Goal: Task Accomplishment & Management: Manage account settings

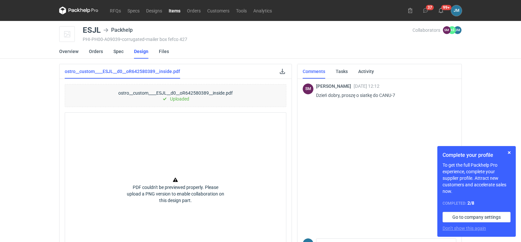
click at [82, 12] on icon at bounding box center [78, 11] width 39 height 8
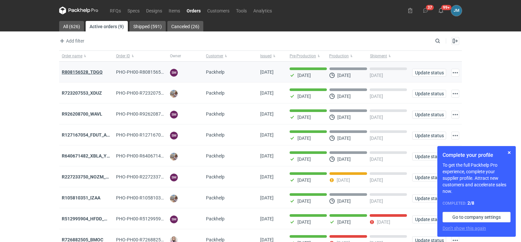
click at [78, 71] on strong "R808156528_TDGQ" at bounding box center [82, 71] width 41 height 5
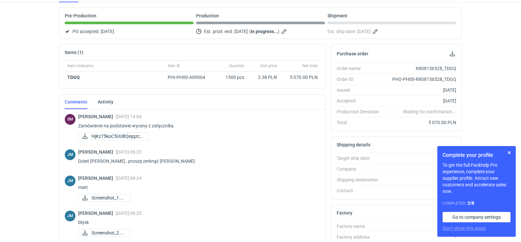
scroll to position [179, 0]
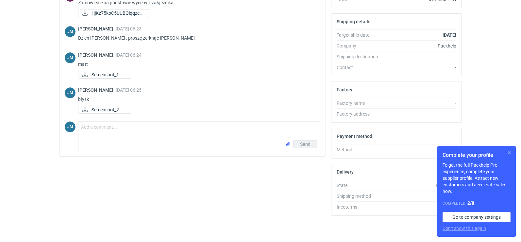
click at [508, 153] on button "button" at bounding box center [510, 152] width 8 height 8
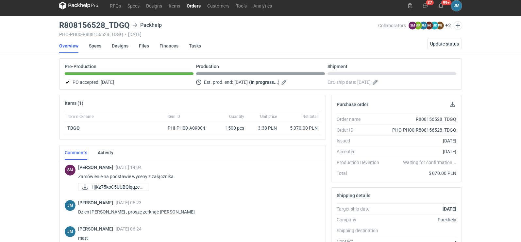
scroll to position [0, 0]
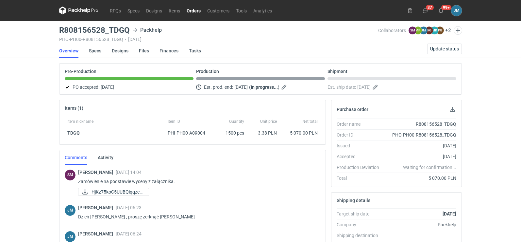
click at [78, 10] on icon at bounding box center [79, 10] width 3 height 4
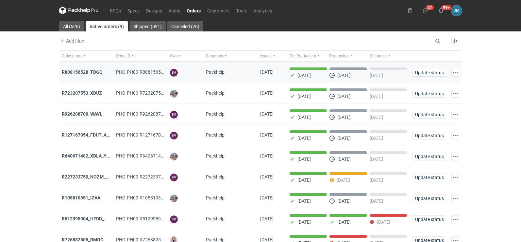
click at [86, 69] on strong "R808156528_TDGQ" at bounding box center [82, 71] width 41 height 5
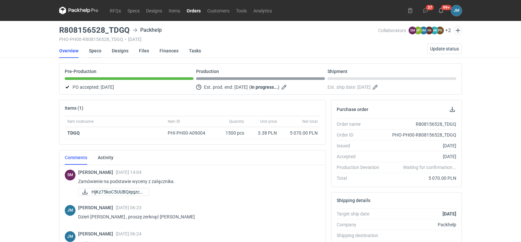
click at [97, 50] on link "Specs" at bounding box center [95, 51] width 12 height 14
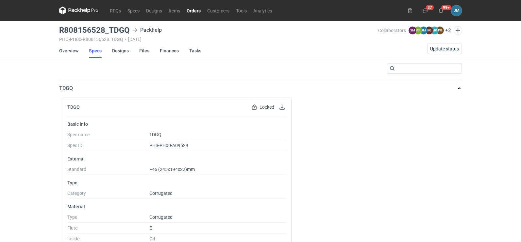
click at [88, 12] on icon at bounding box center [78, 11] width 39 height 8
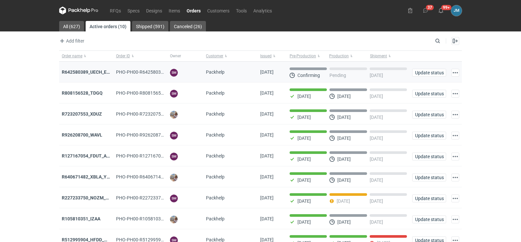
click at [76, 68] on div "R642580389_UECH_ESJL" at bounding box center [86, 71] width 54 height 21
click at [76, 69] on strong "R642580389_UECH_ESJL" at bounding box center [88, 71] width 53 height 5
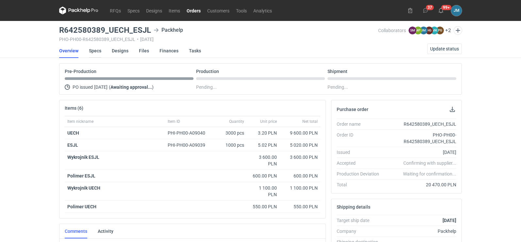
click at [93, 50] on link "Specs" at bounding box center [95, 51] width 12 height 14
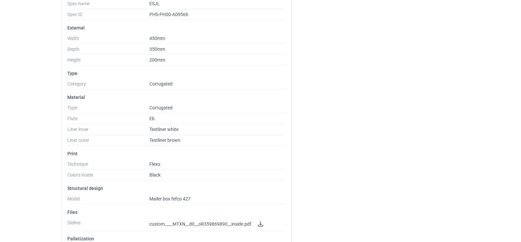
scroll to position [262, 0]
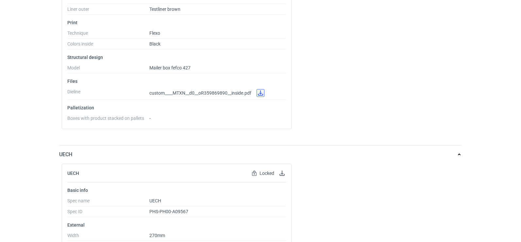
click at [263, 96] on link at bounding box center [261, 93] width 8 height 8
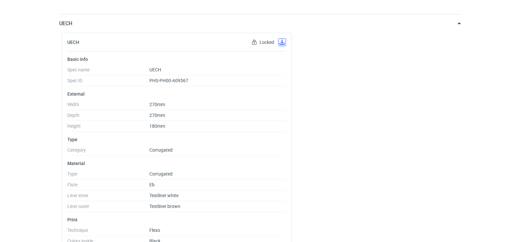
click at [283, 44] on button "button" at bounding box center [282, 42] width 8 height 8
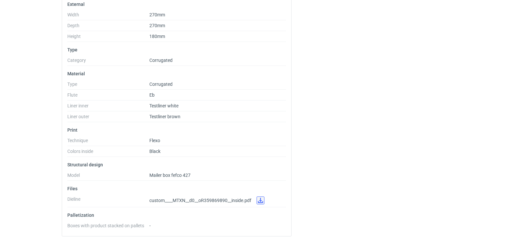
click at [260, 200] on link at bounding box center [261, 200] width 8 height 8
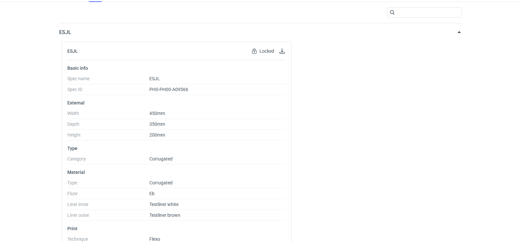
scroll to position [0, 0]
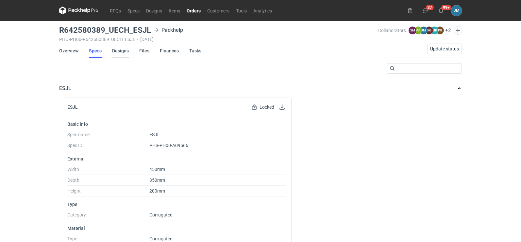
click at [121, 48] on link "Designs" at bounding box center [120, 51] width 17 height 14
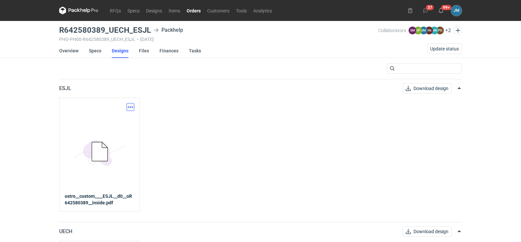
click at [132, 107] on button "button" at bounding box center [131, 107] width 8 height 8
click at [128, 121] on link "Download design part" at bounding box center [102, 121] width 60 height 10
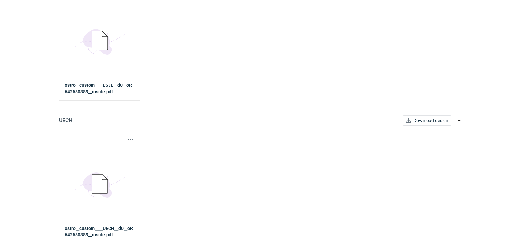
scroll to position [113, 0]
click at [130, 140] on button "button" at bounding box center [131, 137] width 8 height 8
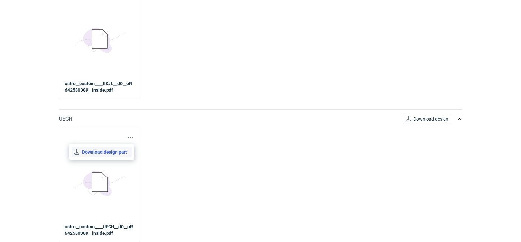
click at [109, 155] on link "Download design part" at bounding box center [102, 152] width 60 height 10
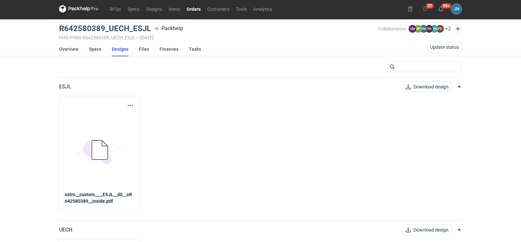
scroll to position [0, 0]
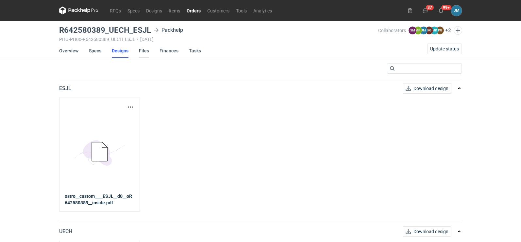
click at [145, 52] on link "Files" at bounding box center [144, 51] width 10 height 14
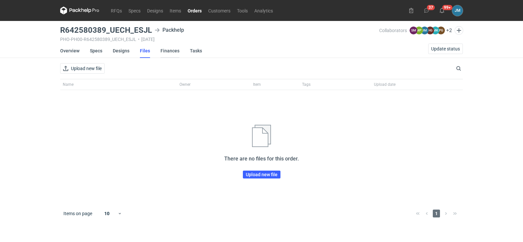
click at [166, 48] on link "Finances" at bounding box center [170, 51] width 19 height 14
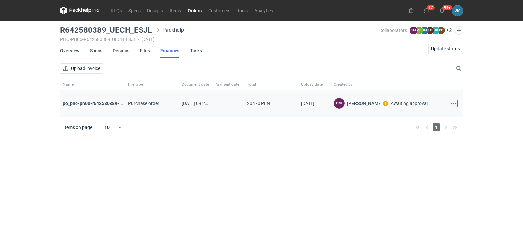
click at [456, 103] on button "button" at bounding box center [454, 103] width 8 height 8
click at [438, 119] on button "Download" at bounding box center [425, 118] width 60 height 10
click at [90, 11] on icon at bounding box center [79, 11] width 39 height 8
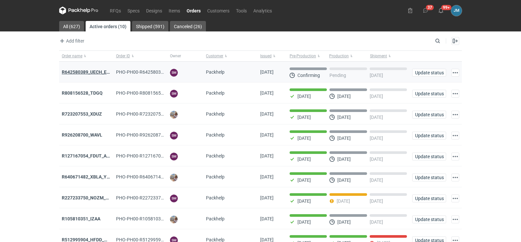
click at [77, 71] on strong "R642580389_UECH_ESJL" at bounding box center [88, 71] width 53 height 5
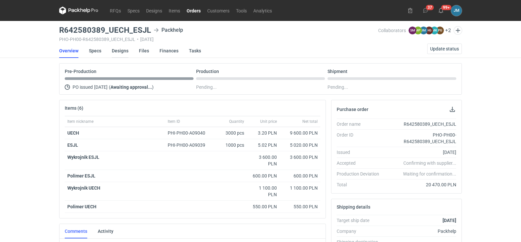
click at [118, 51] on link "Designs" at bounding box center [120, 51] width 17 height 14
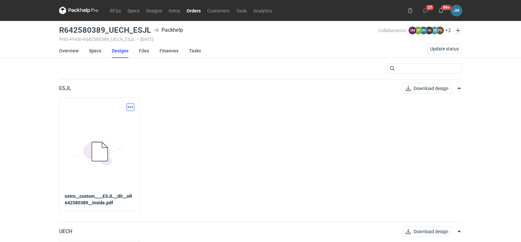
click at [132, 107] on button "button" at bounding box center [131, 107] width 8 height 8
click at [120, 125] on link "Download design part" at bounding box center [102, 121] width 60 height 10
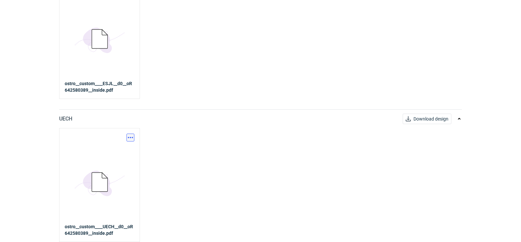
click at [127, 134] on button "button" at bounding box center [131, 137] width 8 height 8
click at [113, 148] on link "Download design part" at bounding box center [102, 152] width 60 height 10
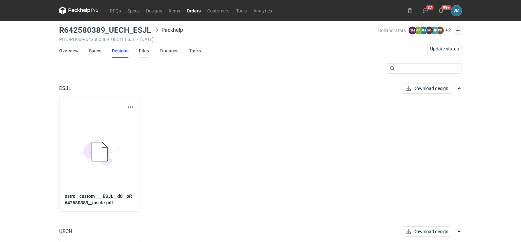
click at [144, 51] on link "Files" at bounding box center [144, 51] width 10 height 14
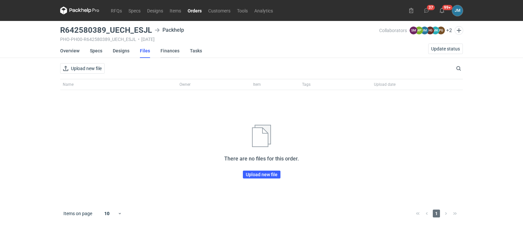
click at [164, 51] on link "Finances" at bounding box center [170, 51] width 19 height 14
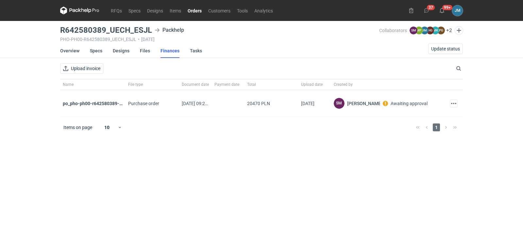
click at [79, 12] on icon at bounding box center [79, 11] width 39 height 8
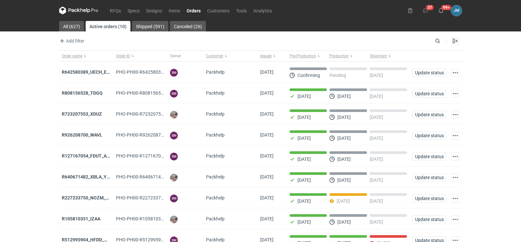
click at [76, 10] on icon at bounding box center [78, 11] width 39 height 8
click at [72, 74] on strong "R642580389_UECH_ESJL" at bounding box center [88, 71] width 53 height 5
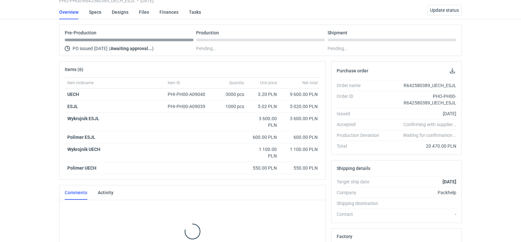
scroll to position [42, 0]
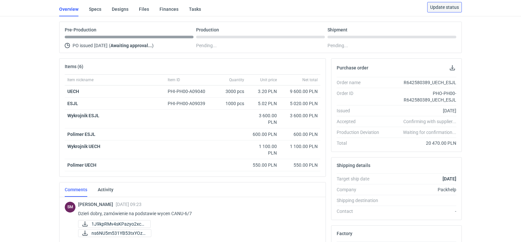
click at [445, 10] on button "Update status" at bounding box center [444, 7] width 35 height 10
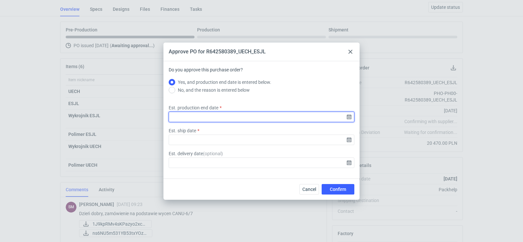
click at [351, 118] on input "Est. production end date" at bounding box center [262, 117] width 186 height 10
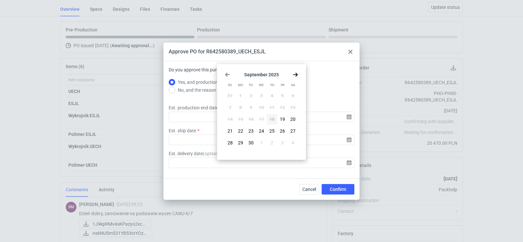
click at [295, 76] on icon "Go forward 1 month" at bounding box center [295, 74] width 5 height 5
click at [254, 107] on button "7" at bounding box center [251, 107] width 10 height 10
type input "2025-10-07"
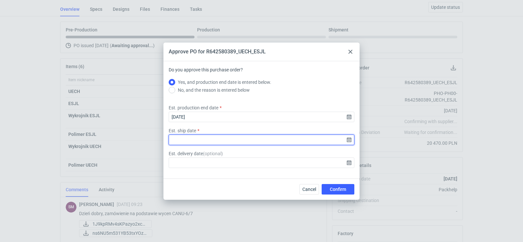
click at [348, 141] on input "Est. ship date" at bounding box center [262, 139] width 186 height 10
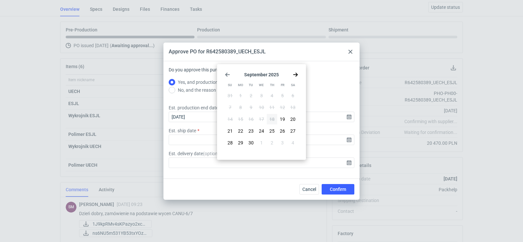
click at [297, 75] on use "Go forward 1 month" at bounding box center [295, 75] width 5 height 4
click at [259, 105] on button "8" at bounding box center [261, 107] width 10 height 10
type input "2025-10-08"
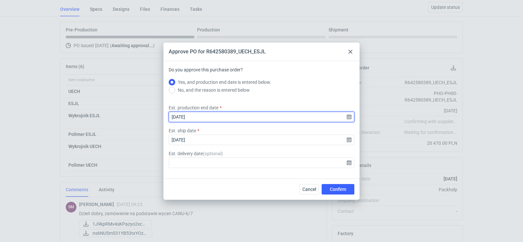
click at [348, 117] on input "2025-10-07" at bounding box center [262, 117] width 186 height 10
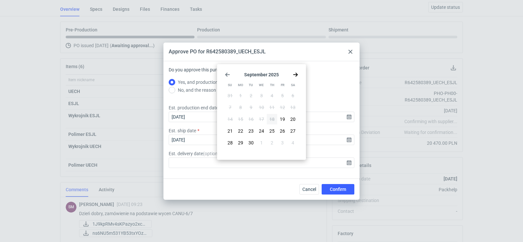
click at [297, 75] on use "Go forward 1 month" at bounding box center [295, 75] width 5 height 4
click at [263, 107] on button "8" at bounding box center [261, 107] width 10 height 10
type input "2025-10-08"
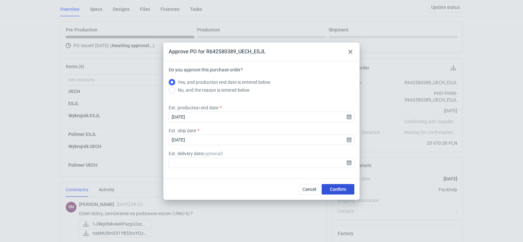
click at [332, 188] on span "Confirm" at bounding box center [338, 189] width 16 height 5
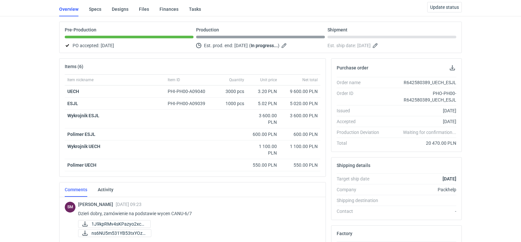
scroll to position [0, 0]
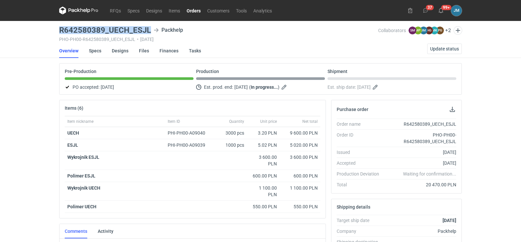
drag, startPoint x: 151, startPoint y: 30, endPoint x: 56, endPoint y: 30, distance: 95.5
click at [56, 30] on div "RFQs Specs Designs Items Orders Customers Tools Analytics 37 99+ JM Joanna Myśl…" at bounding box center [260, 121] width 521 height 242
copy h3 "R642580389_UECH_ESJL"
click at [71, 9] on icon at bounding box center [73, 11] width 9 height 4
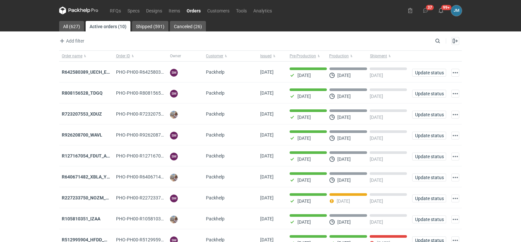
click at [73, 7] on icon at bounding box center [78, 11] width 39 height 8
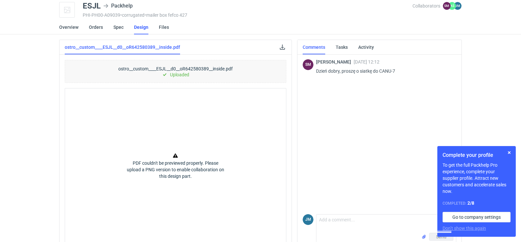
scroll to position [37, 0]
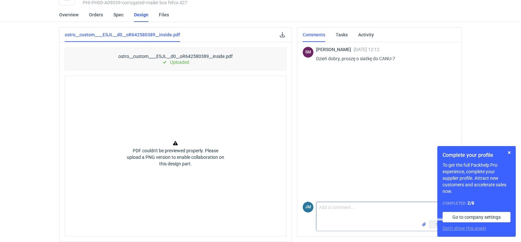
click at [329, 216] on textarea "Comment message" at bounding box center [387, 211] width 140 height 18
type textarea "P"
type textarea "p"
type textarea "[PERSON_NAME] bardzo proszę o dołaczanie wyceny"
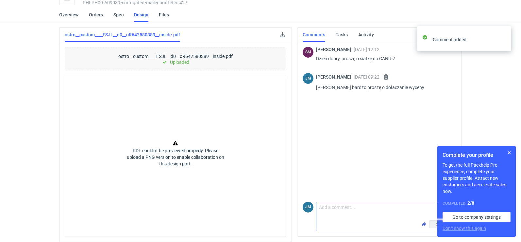
type textarea "n"
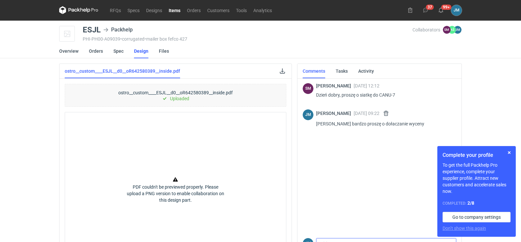
scroll to position [0, 0]
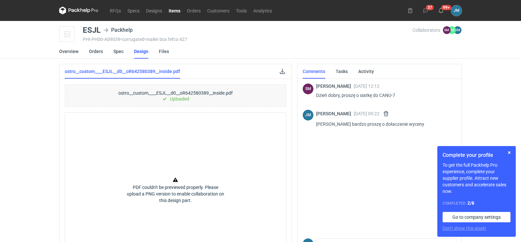
click at [81, 12] on icon at bounding box center [78, 11] width 39 height 8
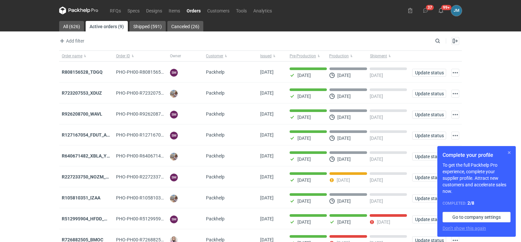
click at [510, 154] on button "button" at bounding box center [510, 152] width 8 height 8
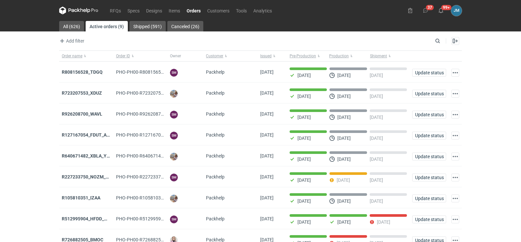
click at [79, 8] on icon at bounding box center [78, 11] width 39 height 8
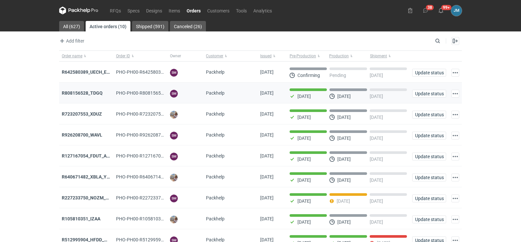
click at [82, 102] on div "R808156528_TDGQ" at bounding box center [86, 92] width 54 height 21
click at [119, 10] on link "RFQs" at bounding box center [116, 11] width 18 height 8
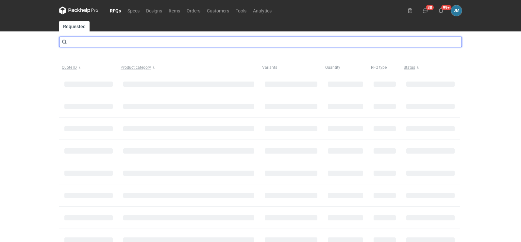
click at [105, 39] on input "text" at bounding box center [260, 42] width 403 height 10
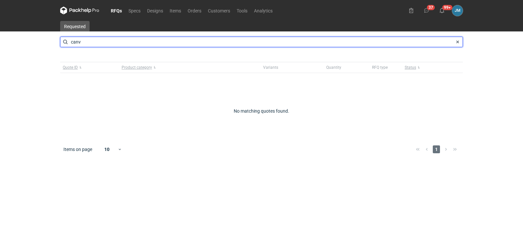
click at [105, 39] on input "canv" at bounding box center [261, 42] width 403 height 10
type input "canu"
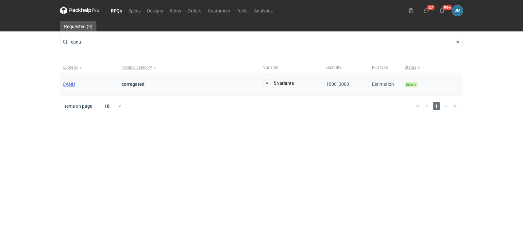
click at [71, 84] on span "CANU" at bounding box center [69, 83] width 12 height 5
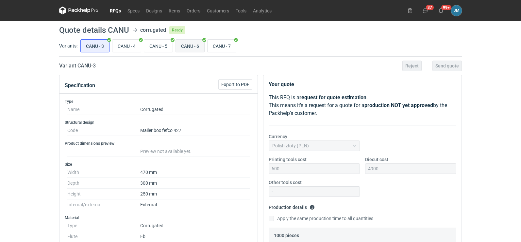
click at [186, 48] on input "CANU - 6" at bounding box center [190, 46] width 28 height 12
radio input "true"
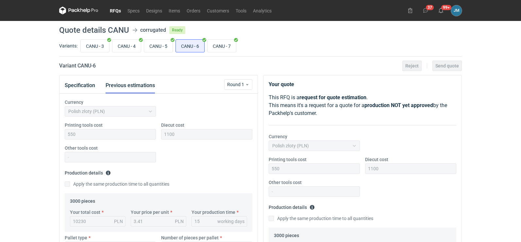
click at [82, 12] on icon at bounding box center [78, 11] width 39 height 8
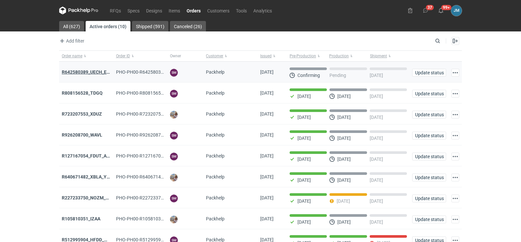
click at [93, 72] on strong "R642580389_UECH_ESJL" at bounding box center [88, 71] width 53 height 5
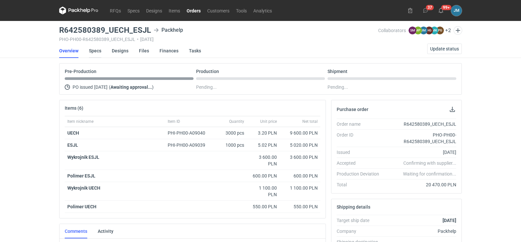
click at [92, 53] on link "Specs" at bounding box center [95, 51] width 12 height 14
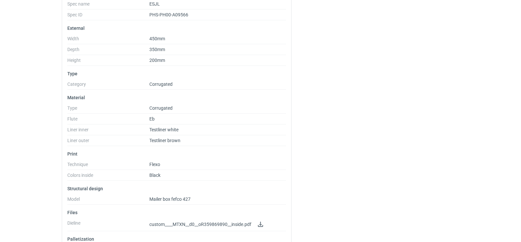
scroll to position [131, 0]
click at [263, 226] on link at bounding box center [261, 224] width 8 height 8
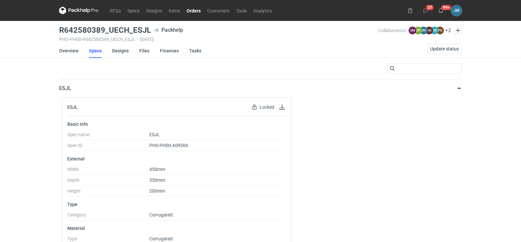
click at [76, 11] on icon at bounding box center [78, 11] width 39 height 8
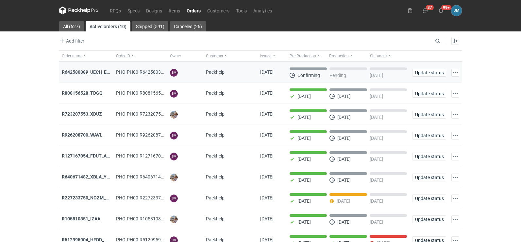
click at [82, 70] on strong "R642580389_UECH_ESJL" at bounding box center [88, 71] width 53 height 5
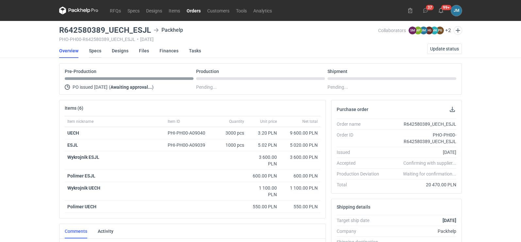
click at [97, 50] on link "Specs" at bounding box center [95, 51] width 12 height 14
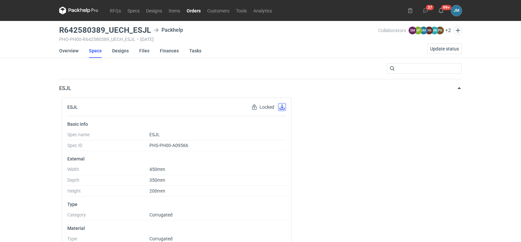
click at [282, 105] on button "button" at bounding box center [282, 107] width 8 height 8
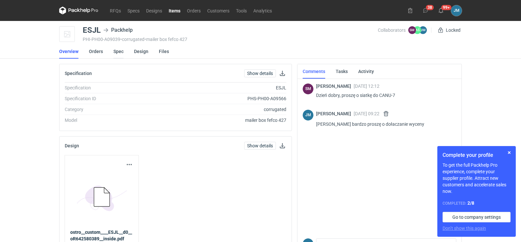
click at [113, 49] on link "Spec" at bounding box center [118, 51] width 10 height 14
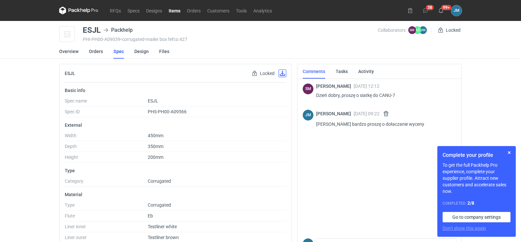
click at [281, 75] on button "button" at bounding box center [283, 73] width 8 height 8
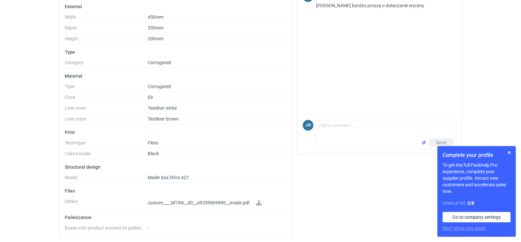
scroll to position [121, 0]
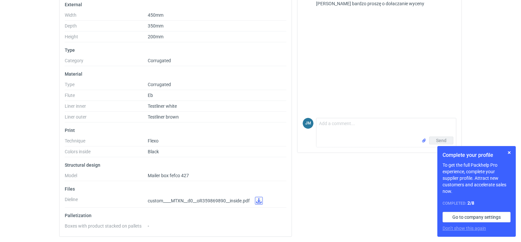
click at [261, 203] on link at bounding box center [259, 201] width 8 height 8
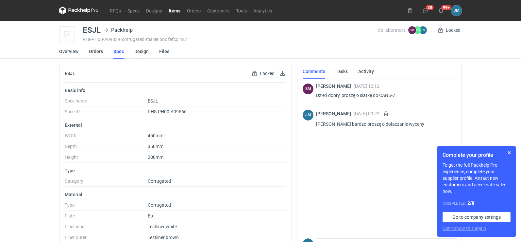
click at [137, 51] on link "Design" at bounding box center [141, 51] width 14 height 14
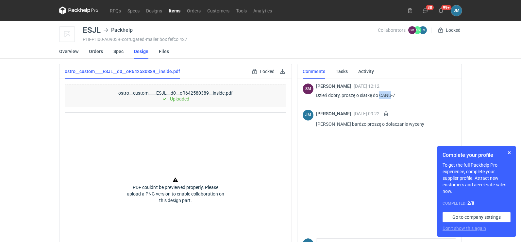
drag, startPoint x: 381, startPoint y: 96, endPoint x: 392, endPoint y: 96, distance: 11.1
click at [392, 96] on p "Dzień dobry, proszę o siatkę do CANU-7" at bounding box center [383, 95] width 135 height 8
copy p "CANU"
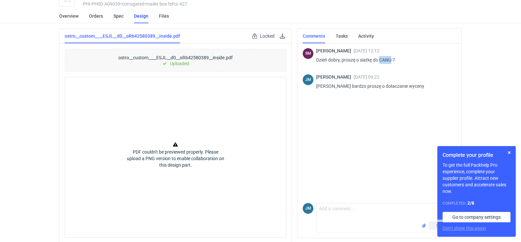
scroll to position [37, 0]
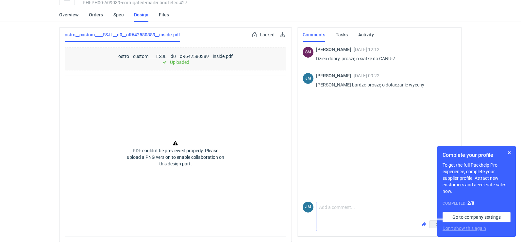
click at [344, 211] on textarea "Comment message" at bounding box center [387, 211] width 140 height 18
type textarea "Dziłam"
click at [390, 106] on button "button" at bounding box center [386, 103] width 8 height 8
click at [390, 105] on button "button" at bounding box center [386, 103] width 8 height 8
click at [330, 215] on textarea "Comment message" at bounding box center [387, 211] width 140 height 18
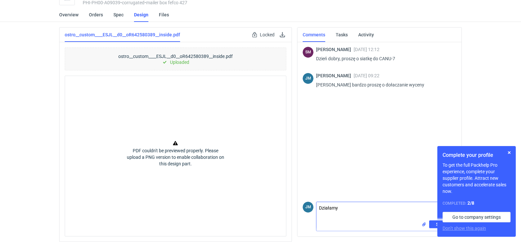
type textarea "Działamy"
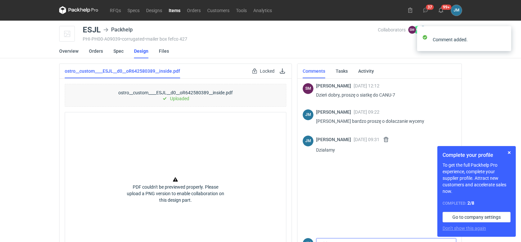
scroll to position [0, 0]
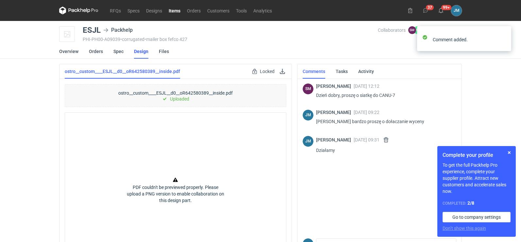
click at [75, 8] on icon at bounding box center [78, 11] width 39 height 8
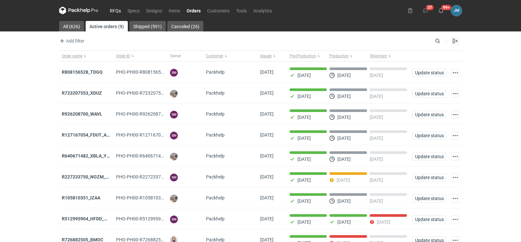
click at [116, 9] on link "RFQs" at bounding box center [116, 11] width 18 height 8
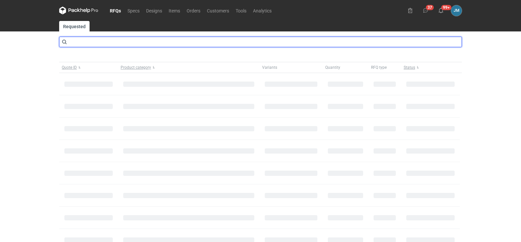
click at [105, 45] on input "text" at bounding box center [260, 42] width 403 height 10
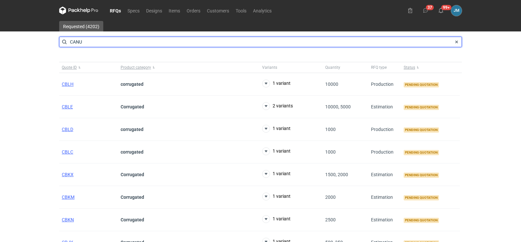
type input "CANU"
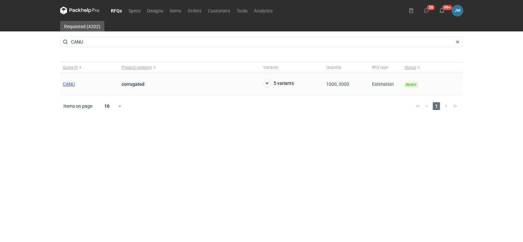
click at [69, 85] on span "CANU" at bounding box center [69, 83] width 12 height 5
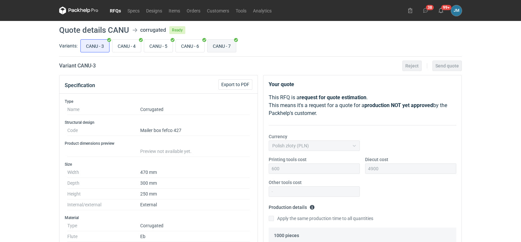
click at [214, 47] on input "CANU - 7" at bounding box center [222, 46] width 28 height 12
radio input "true"
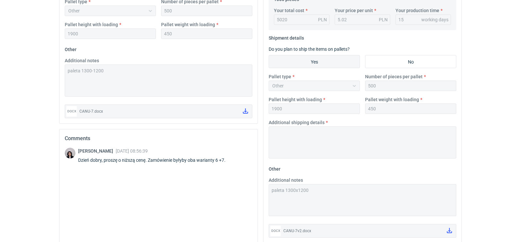
scroll to position [262, 0]
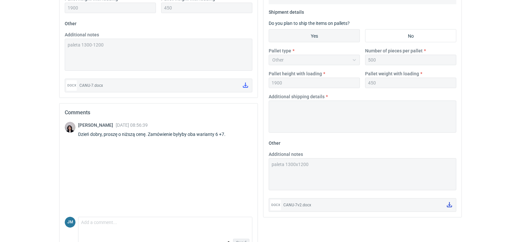
click at [449, 207] on icon at bounding box center [449, 204] width 5 height 5
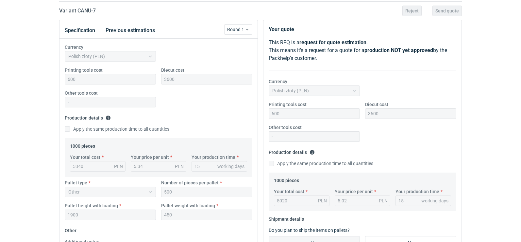
scroll to position [0, 0]
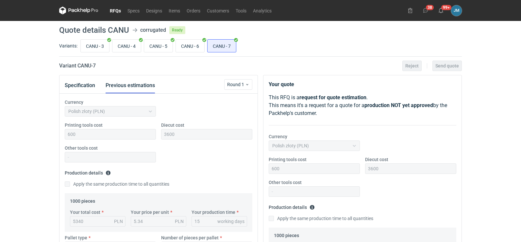
click at [81, 10] on icon at bounding box center [78, 11] width 39 height 8
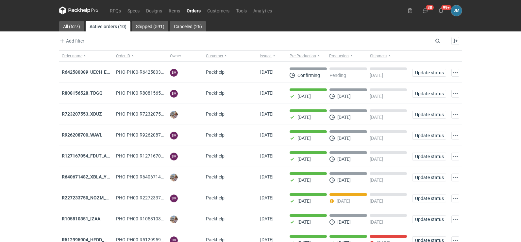
click at [84, 12] on icon at bounding box center [78, 11] width 39 height 8
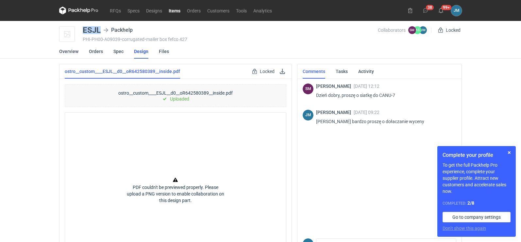
drag, startPoint x: 104, startPoint y: 32, endPoint x: 84, endPoint y: 29, distance: 20.1
click at [84, 29] on div "ESJL Packhelp" at bounding box center [109, 30] width 53 height 8
copy div "ESJL"
click at [76, 11] on icon at bounding box center [78, 11] width 39 height 8
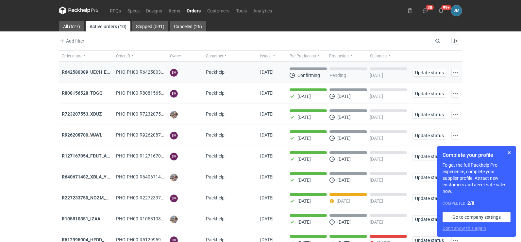
click at [65, 72] on strong "R642580389_UECH_ESJL" at bounding box center [88, 71] width 53 height 5
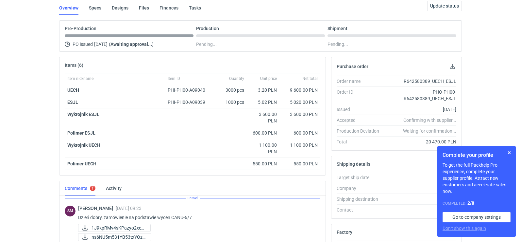
scroll to position [47, 0]
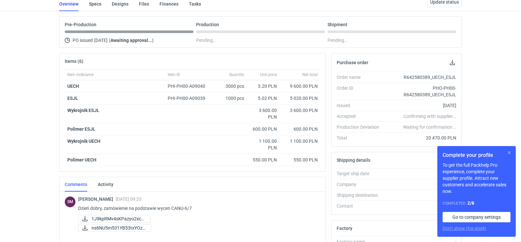
click at [509, 154] on button "button" at bounding box center [510, 152] width 8 height 8
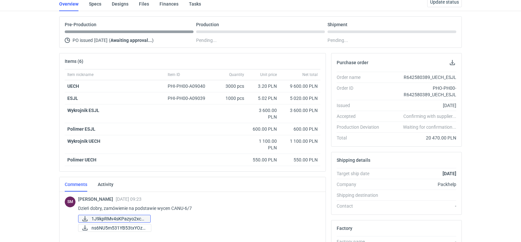
click at [108, 218] on span "1J9kpRMv4sKPazyo2xcD..." at bounding box center [119, 218] width 54 height 7
click at [114, 228] on span "ns6NU5m531YB53txYOzF..." at bounding box center [119, 227] width 54 height 7
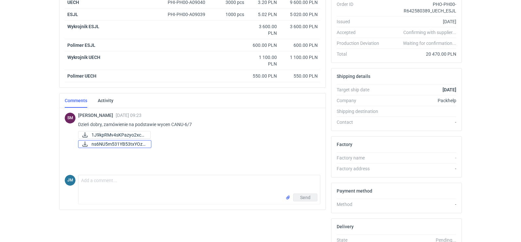
scroll to position [131, 0]
click at [119, 132] on span "1J9kpRMv4sKPazyo2xcD..." at bounding box center [119, 134] width 54 height 7
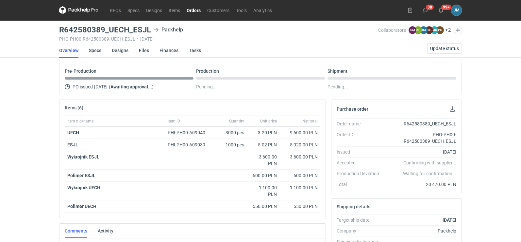
scroll to position [0, 0]
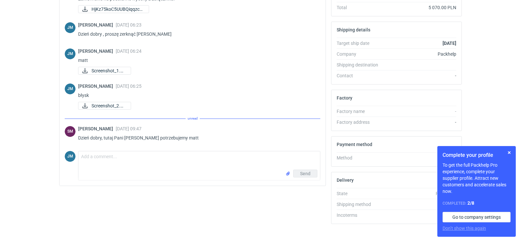
scroll to position [179, 0]
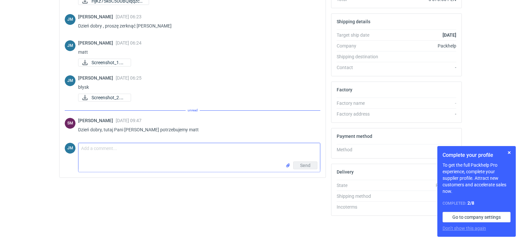
click at [95, 157] on textarea "Comment message" at bounding box center [199, 152] width 242 height 18
type textarea "ok [PERSON_NAME] zamówienie bedzie wykonane w"
drag, startPoint x: 198, startPoint y: 153, endPoint x: 62, endPoint y: 144, distance: 135.7
click at [62, 144] on div "SM Sebastian Markut 17 Sep 2025 14:04 Zamówienie na podstawie wyceny z załączni…" at bounding box center [193, 81] width 266 height 191
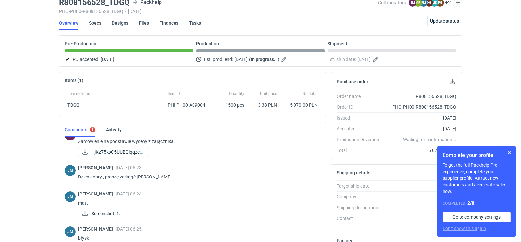
scroll to position [0, 0]
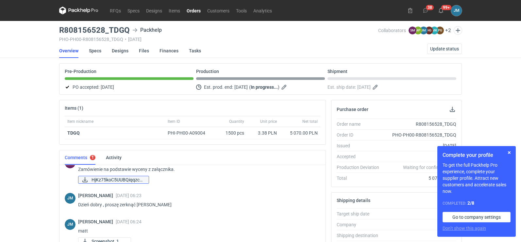
click at [102, 181] on span "HjKz75koC5UUBQiqqzc5..." at bounding box center [118, 179] width 52 height 7
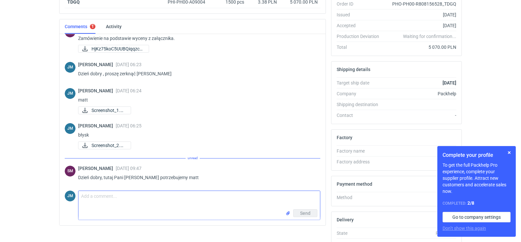
click at [109, 199] on textarea "Comment message" at bounding box center [199, 200] width 242 height 18
paste textarea "ok Panie Sebastianie zamówienie bedzie wykonane w"
drag, startPoint x: 251, startPoint y: 198, endPoint x: 54, endPoint y: 196, distance: 197.2
drag, startPoint x: 251, startPoint y: 201, endPoint x: 62, endPoint y: 194, distance: 188.6
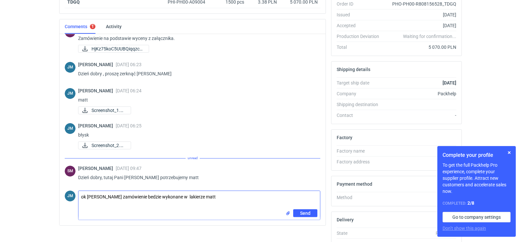
click at [62, 194] on div "SM Sebastian Markut 17 Sep 2025 14:04 Zamówienie na podstawie wyceny z załączni…" at bounding box center [193, 129] width 266 height 191
paste textarea "„Panie Sebastianie, zamówienie zostanie wykonane w lakierze matowym.”"
click at [80, 198] on textarea "„Panie Sebastianie, zamówienie zostanie wykonane w lakierze matowym.”" at bounding box center [199, 200] width 242 height 18
click at [264, 199] on textarea "Panie Sebastianie, zamówienie zostanie wykonane w lakierze matowym.”" at bounding box center [199, 200] width 242 height 18
type textarea "Panie Sebastianie, zamówienie zostanie wykonane w lakierze matowym"
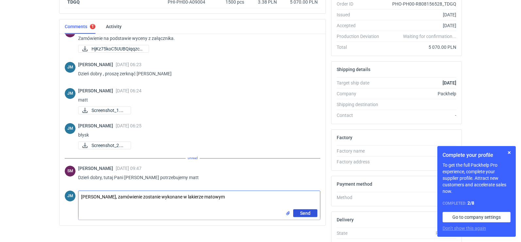
click at [305, 214] on span "Send" at bounding box center [305, 213] width 10 height 5
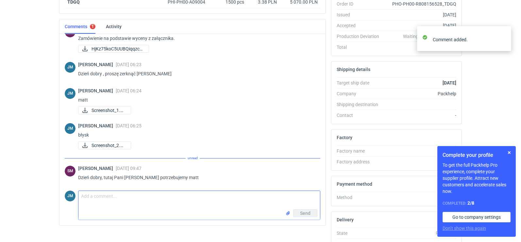
scroll to position [41, 0]
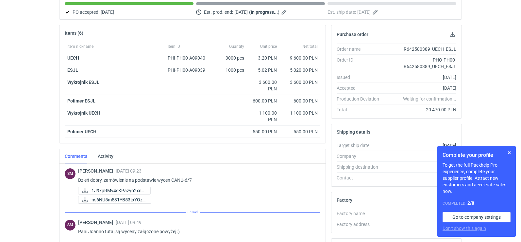
scroll to position [185, 0]
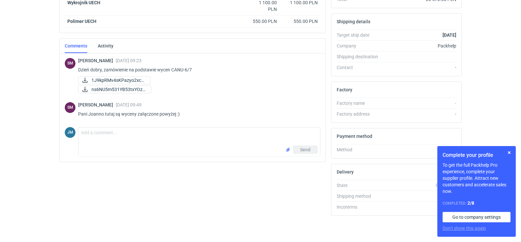
click at [131, 148] on div "Send" at bounding box center [199, 151] width 242 height 10
click at [131, 145] on textarea "Comment message" at bounding box center [199, 136] width 242 height 18
type textarea "a"
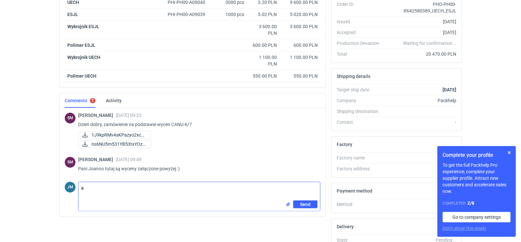
scroll to position [131, 0]
drag, startPoint x: 127, startPoint y: 191, endPoint x: 0, endPoint y: 182, distance: 126.9
type textarea "n"
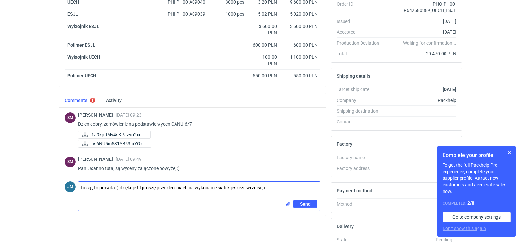
type textarea "tu są , to prawda :) dziękuje !!! proszę przy zleceniach na wykonanie siatek je…"
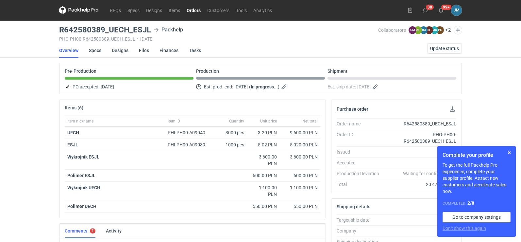
scroll to position [0, 0]
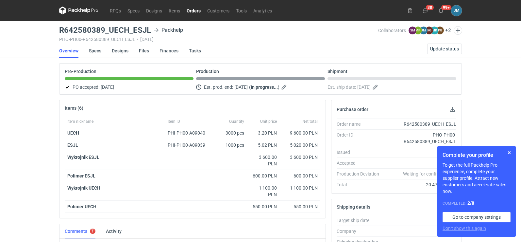
click at [72, 13] on icon at bounding box center [78, 11] width 39 height 8
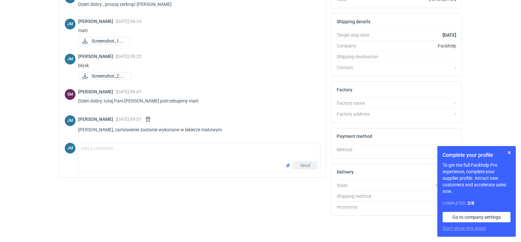
scroll to position [31, 0]
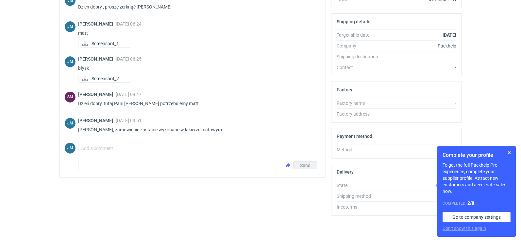
drag, startPoint x: 321, startPoint y: 132, endPoint x: 318, endPoint y: 125, distance: 8.3
click at [318, 125] on div "SM [PERSON_NAME] [DATE] 14:04 Zamówienie na podstawie wyceny z załącznika. HjKz…" at bounding box center [193, 81] width 266 height 191
click at [510, 153] on button "button" at bounding box center [510, 152] width 8 height 8
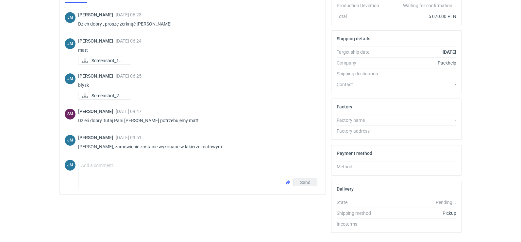
scroll to position [152, 0]
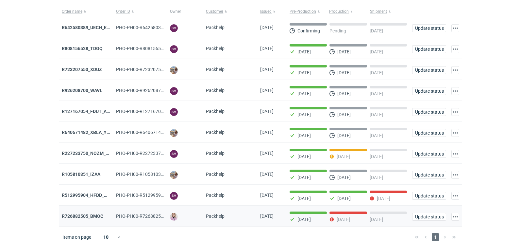
scroll to position [53, 0]
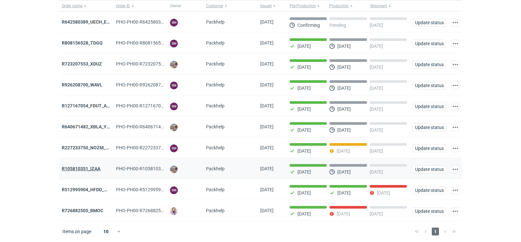
click at [77, 168] on strong "R105810351_IZAA" at bounding box center [81, 168] width 39 height 5
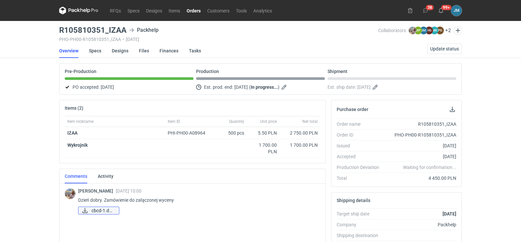
click at [92, 212] on span "cbcd-1.docx" at bounding box center [103, 210] width 22 height 7
click at [75, 11] on icon at bounding box center [78, 11] width 39 height 8
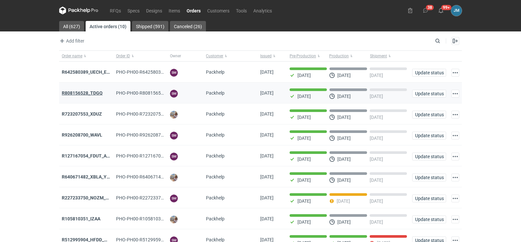
click at [77, 91] on strong "R808156528_TDGQ" at bounding box center [82, 92] width 41 height 5
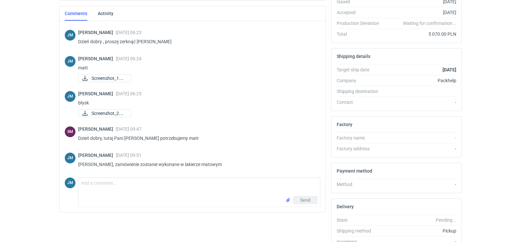
scroll to position [179, 0]
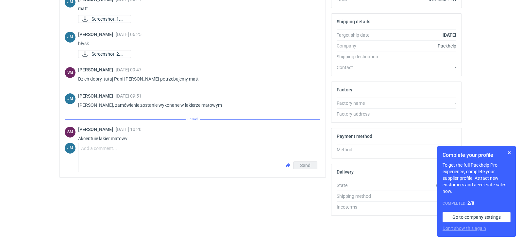
scroll to position [64, 0]
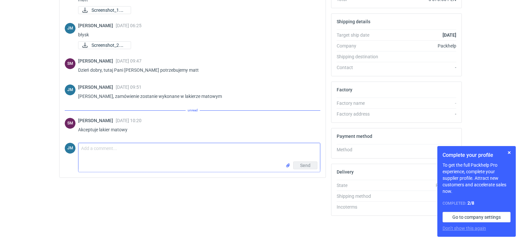
click at [139, 158] on textarea "Comment message" at bounding box center [199, 152] width 242 height 18
type textarea "dziękuje Panie Sebastianie"
click at [303, 168] on button "Send" at bounding box center [305, 165] width 24 height 8
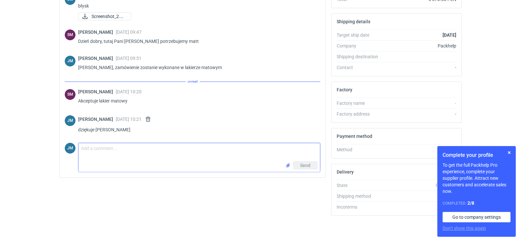
scroll to position [0, 0]
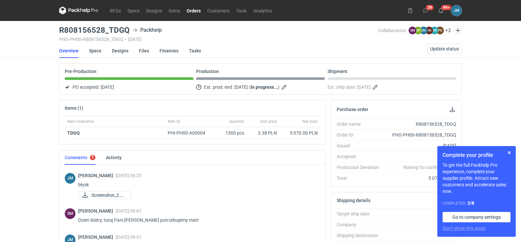
click at [69, 11] on icon at bounding box center [73, 11] width 9 height 4
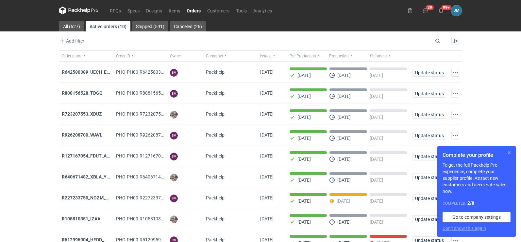
click at [512, 155] on button "button" at bounding box center [510, 152] width 8 height 8
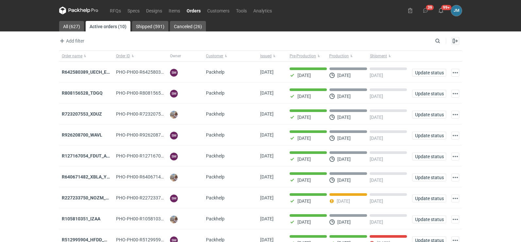
click at [80, 11] on icon at bounding box center [78, 11] width 39 height 8
click at [83, 11] on icon at bounding box center [84, 10] width 3 height 3
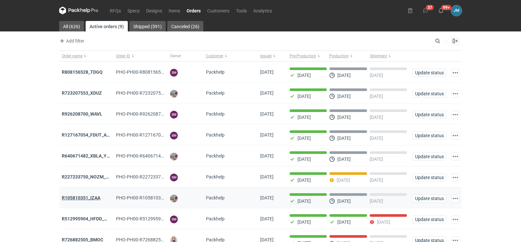
click at [81, 199] on strong "R105810351_IZAA" at bounding box center [81, 197] width 39 height 5
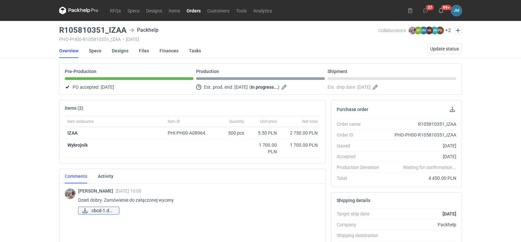
click at [91, 208] on link "cbcd-1.docx" at bounding box center [98, 210] width 41 height 8
click at [72, 10] on icon at bounding box center [78, 11] width 39 height 8
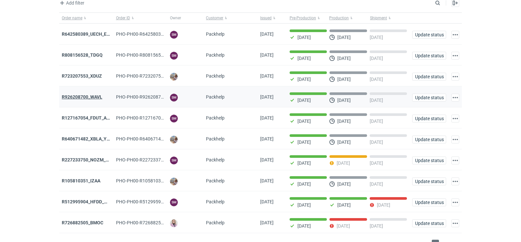
scroll to position [53, 0]
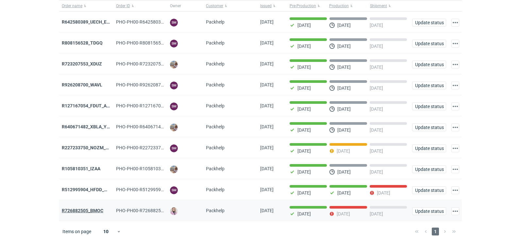
click at [75, 212] on strong "R726882505_BMOC" at bounding box center [83, 210] width 42 height 5
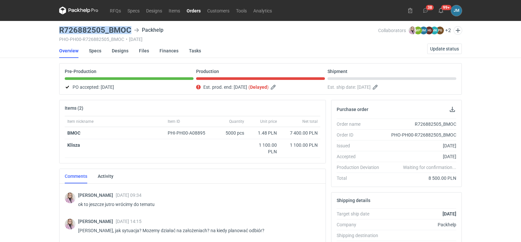
drag, startPoint x: 130, startPoint y: 30, endPoint x: 57, endPoint y: 29, distance: 72.9
click at [57, 29] on main "R726882505_BMOC Packhelp PHO-PH00-R726882505_BMOC • 25/08/2025 Collaborators Kl…" at bounding box center [261, 220] width 408 height 399
copy h3 "R726882505_BMOC"
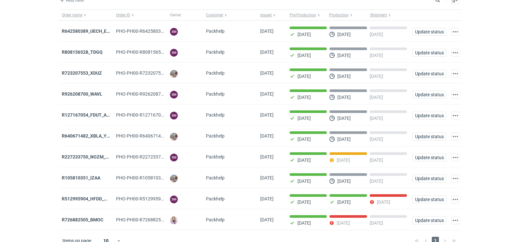
scroll to position [53, 0]
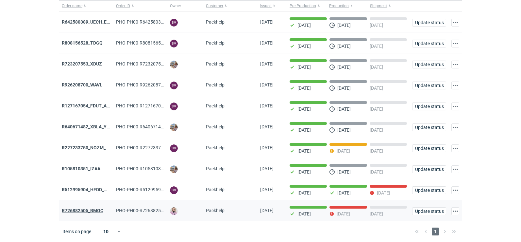
click at [90, 211] on strong "R726882505_BMOC" at bounding box center [83, 210] width 42 height 5
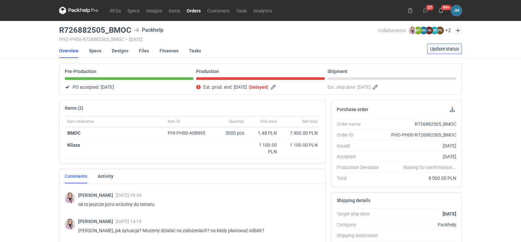
click at [436, 50] on span "Update status" at bounding box center [444, 48] width 29 height 5
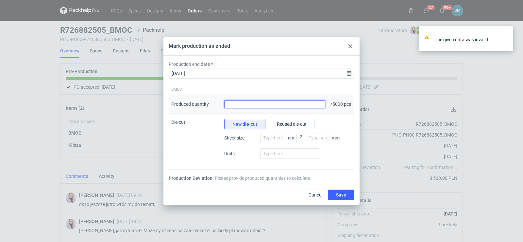
click at [287, 104] on input "Produced quantity" at bounding box center [274, 104] width 101 height 8
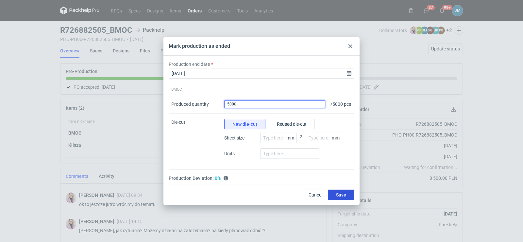
type input "5000"
click at [345, 197] on span "Save" at bounding box center [341, 194] width 10 height 5
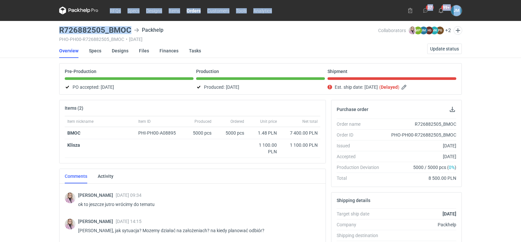
drag, startPoint x: 133, startPoint y: 32, endPoint x: 47, endPoint y: 30, distance: 86.0
click at [47, 30] on div "RFQs Specs Designs Items Orders Customers Tools Analytics 37 99+ JM Joanna Myśl…" at bounding box center [260, 121] width 521 height 242
click at [93, 33] on h3 "R726882505_BMOC" at bounding box center [95, 30] width 72 height 8
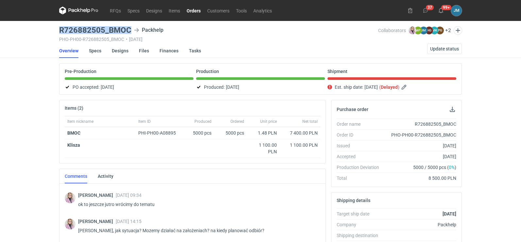
drag, startPoint x: 131, startPoint y: 33, endPoint x: 58, endPoint y: 32, distance: 72.9
click at [58, 32] on main "R726882505_BMOC Packhelp PHO-PH00-R726882505_BMOC • 25/08/2025 Collaborators Kl…" at bounding box center [261, 220] width 408 height 399
copy h3 "R726882505_BMOC"
click at [80, 9] on icon at bounding box center [81, 10] width 3 height 4
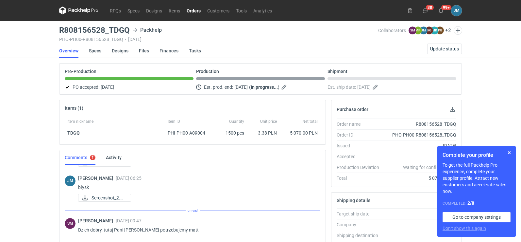
click at [79, 12] on icon at bounding box center [78, 11] width 39 height 8
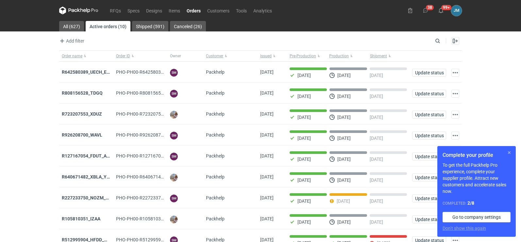
click at [512, 152] on button "button" at bounding box center [510, 152] width 8 height 8
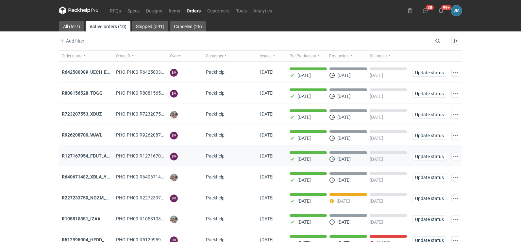
scroll to position [53, 0]
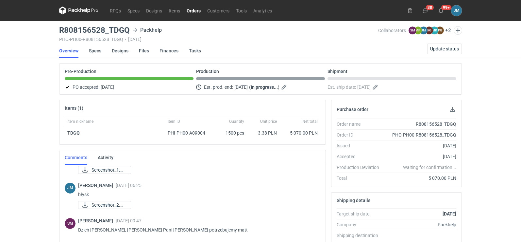
click at [71, 12] on icon at bounding box center [78, 11] width 39 height 8
